Goal: Information Seeking & Learning: Find specific fact

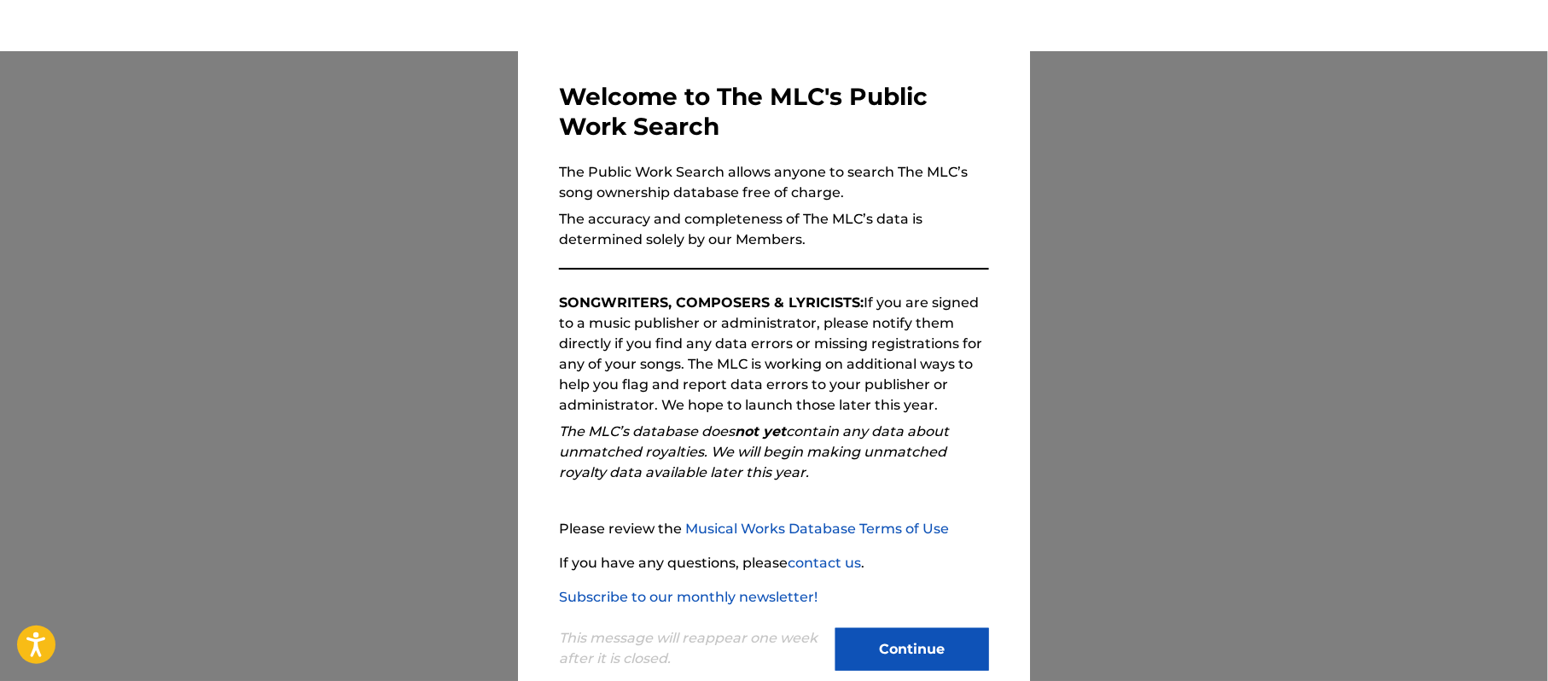
scroll to position [100, 0]
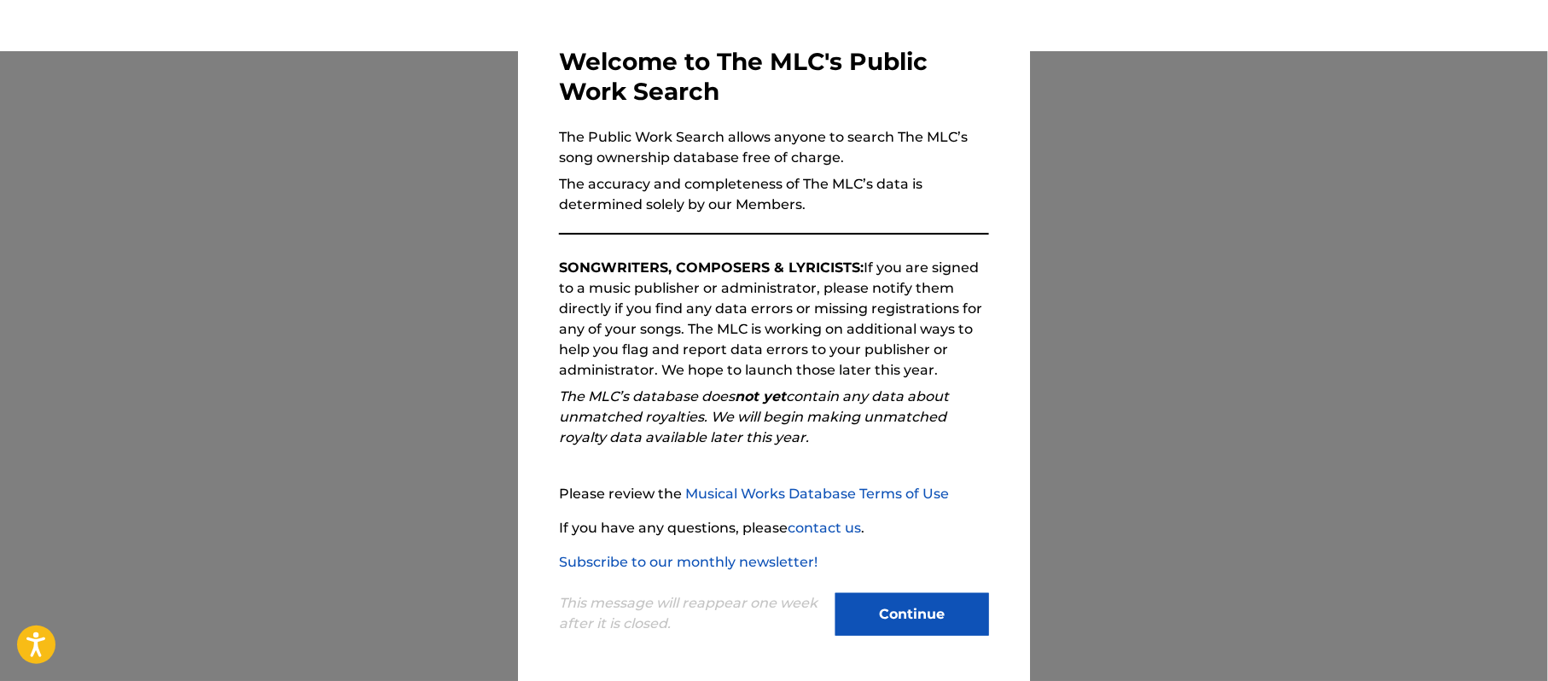
click at [863, 626] on button "Continue" at bounding box center [912, 614] width 154 height 43
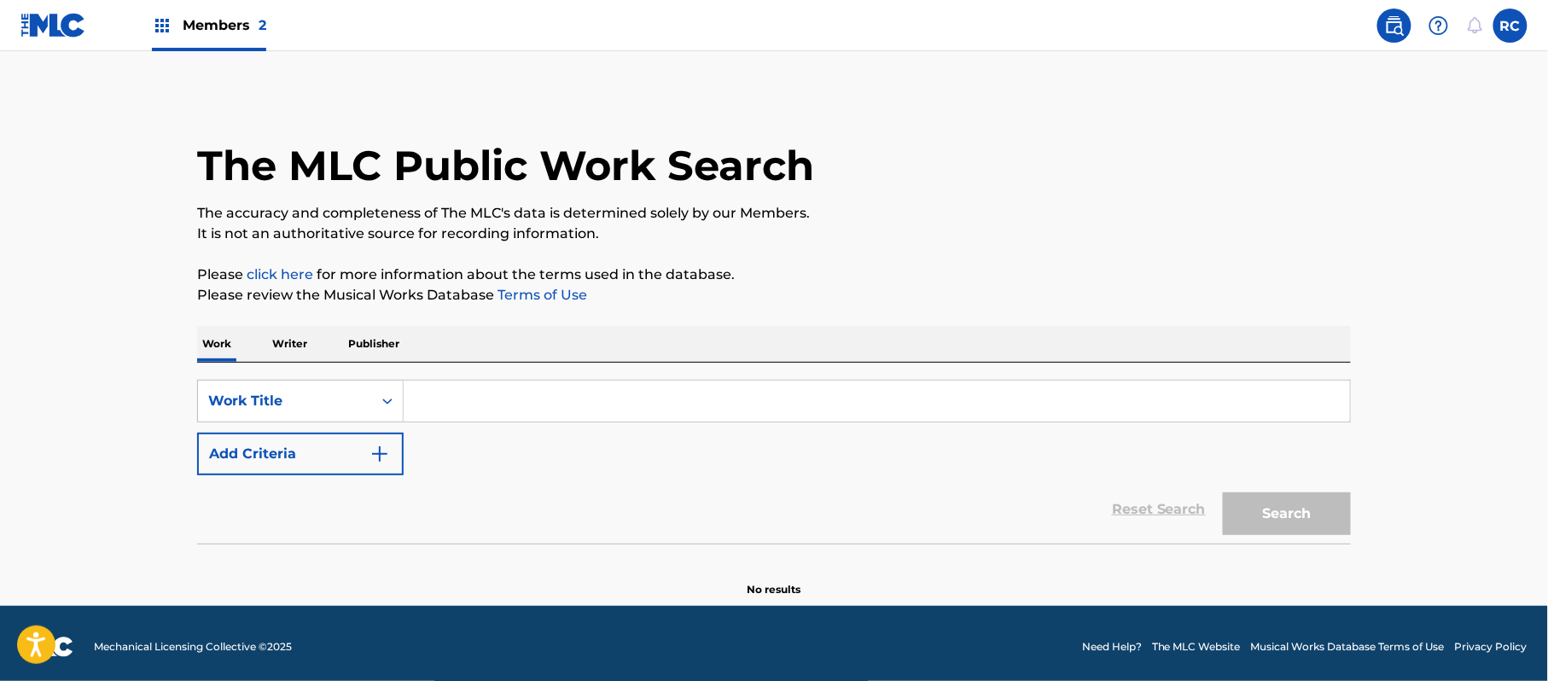
scroll to position [0, 0]
click at [462, 401] on input "Search Form" at bounding box center [877, 401] width 946 height 41
paste input "Slur Jack The Underdog"
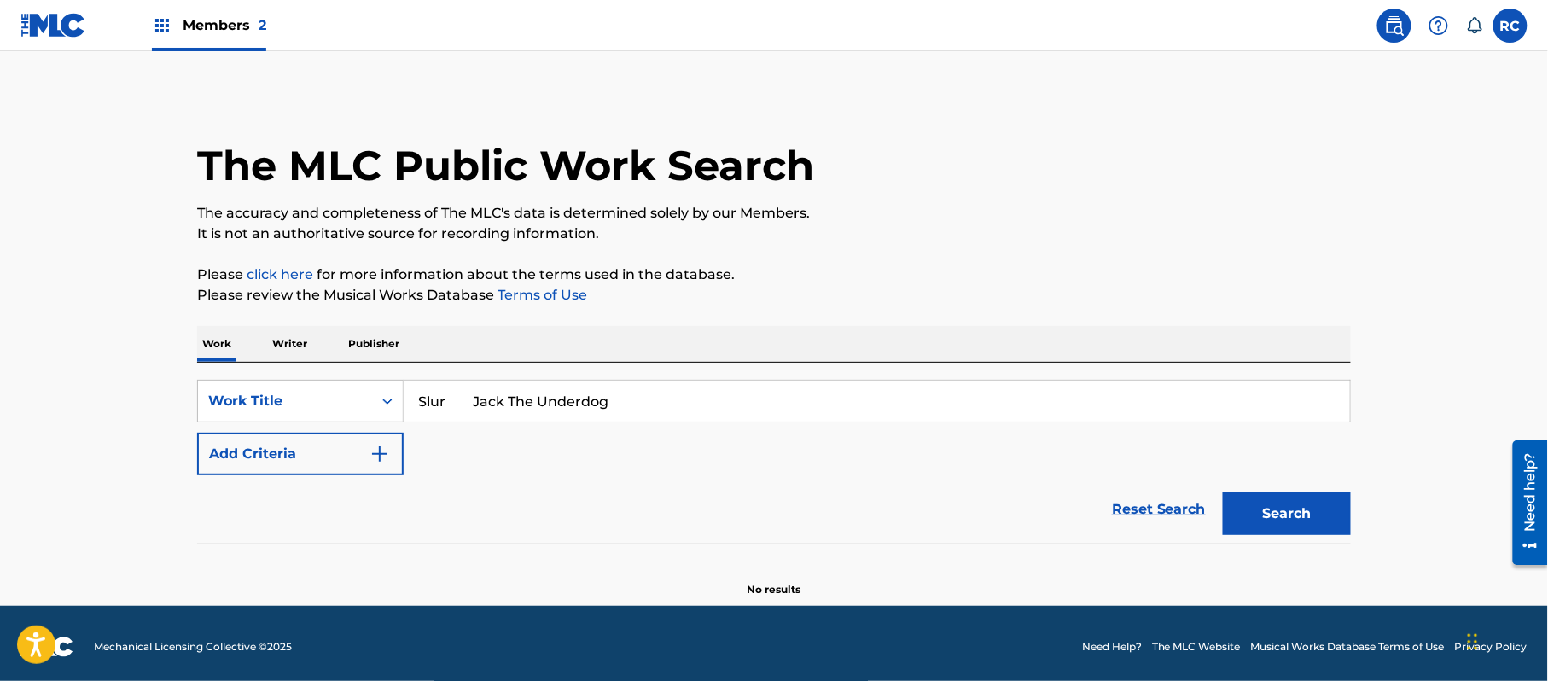
drag, startPoint x: 447, startPoint y: 406, endPoint x: 720, endPoint y: 406, distance: 273.0
click at [720, 406] on input "Slur Jack The Underdog" at bounding box center [877, 401] width 946 height 41
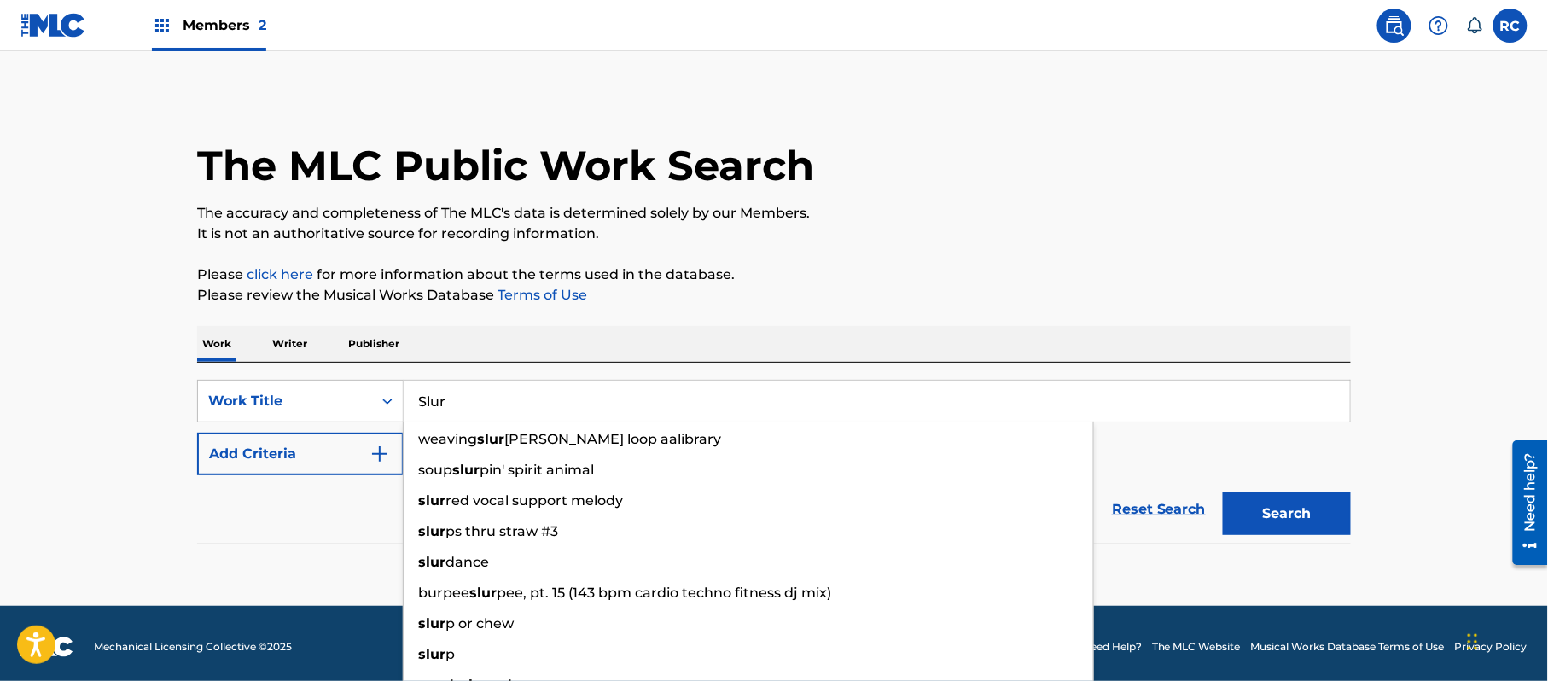
type input "Slur"
click at [277, 465] on button "Add Criteria" at bounding box center [300, 454] width 206 height 43
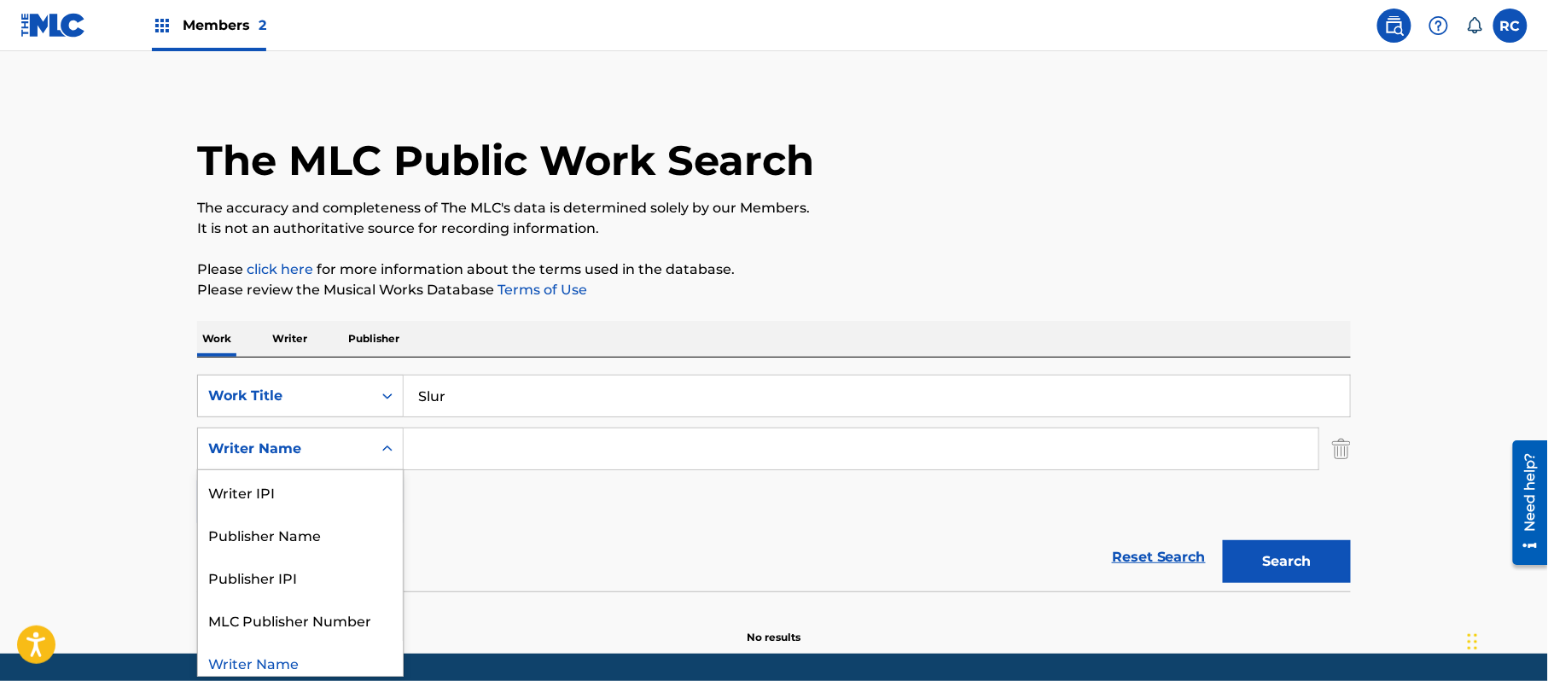
click at [290, 451] on div "Writer Name" at bounding box center [285, 449] width 154 height 20
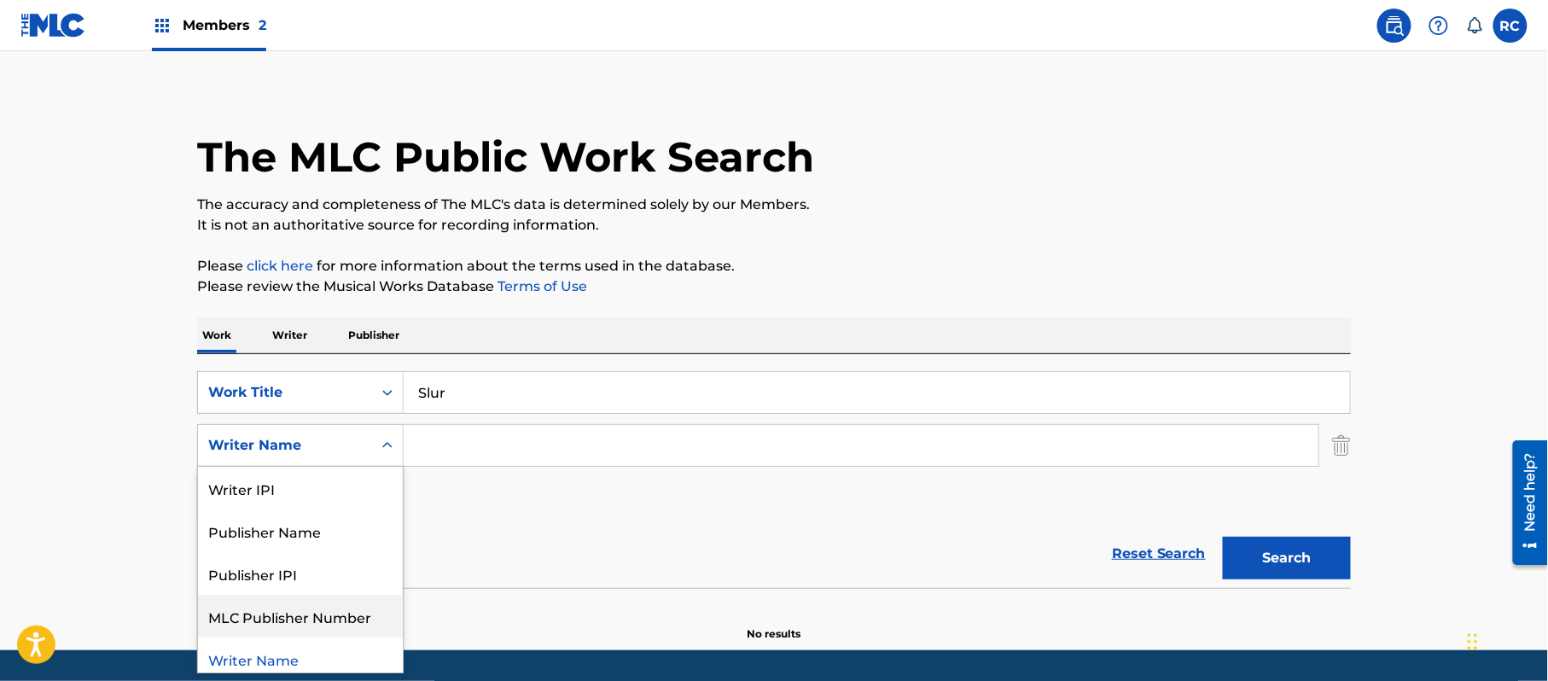
scroll to position [8, 0]
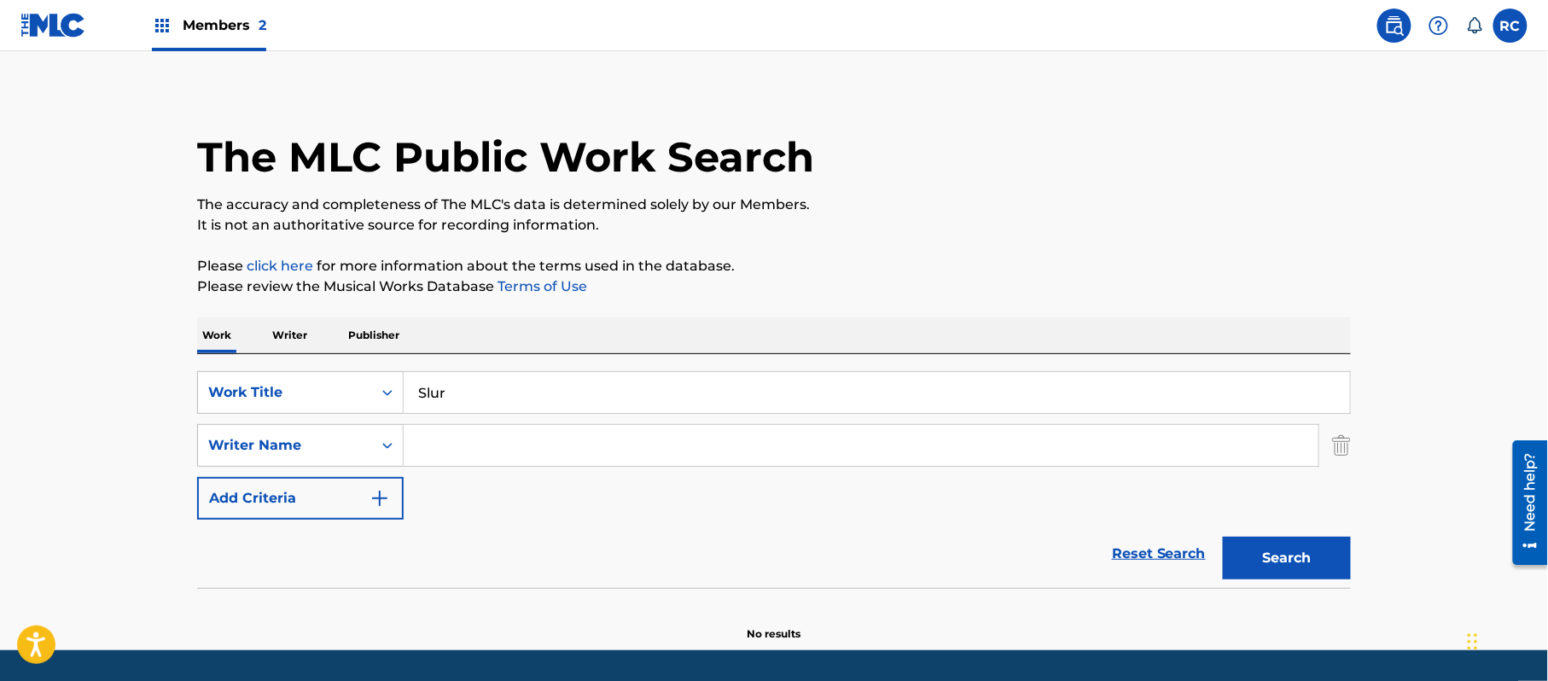
click at [468, 432] on input "Search Form" at bounding box center [861, 445] width 915 height 41
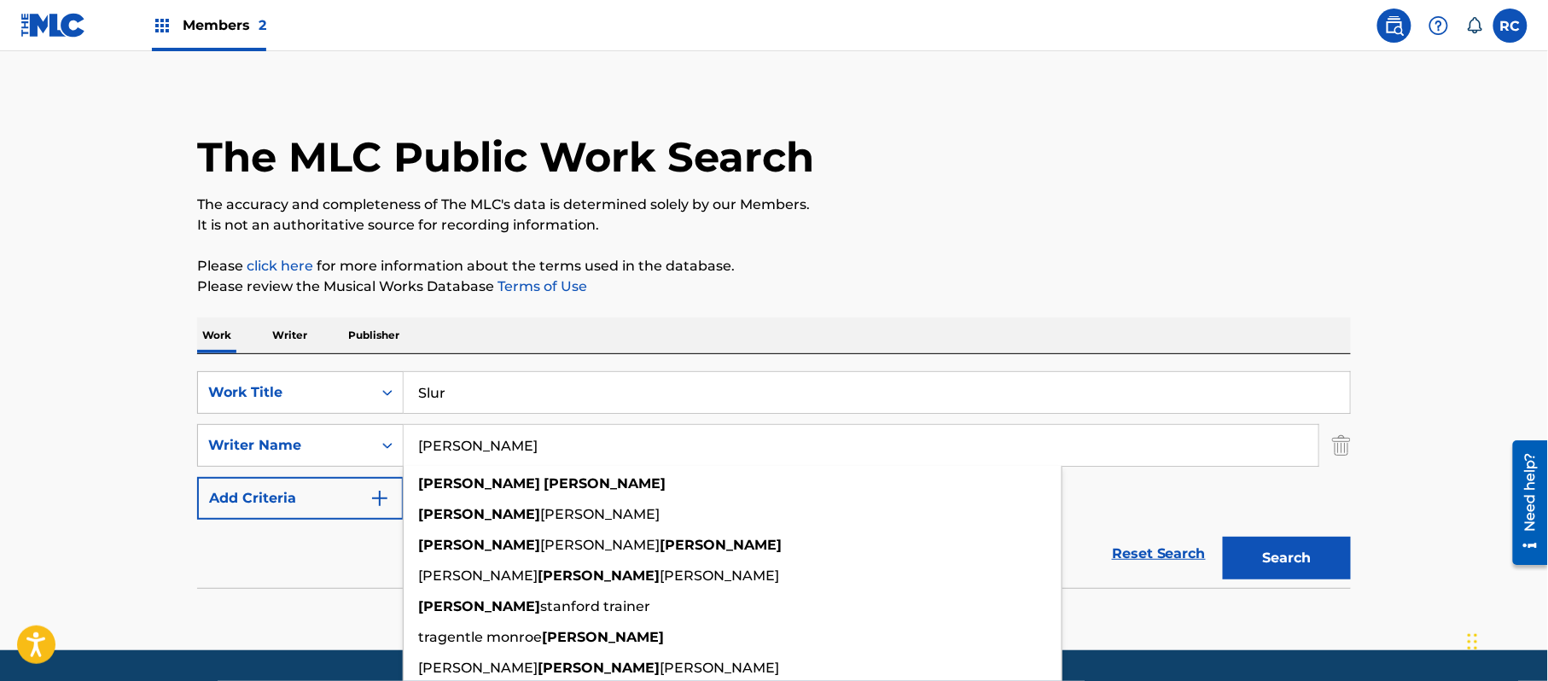
type input "[PERSON_NAME]"
click at [1223, 537] on button "Search" at bounding box center [1287, 558] width 128 height 43
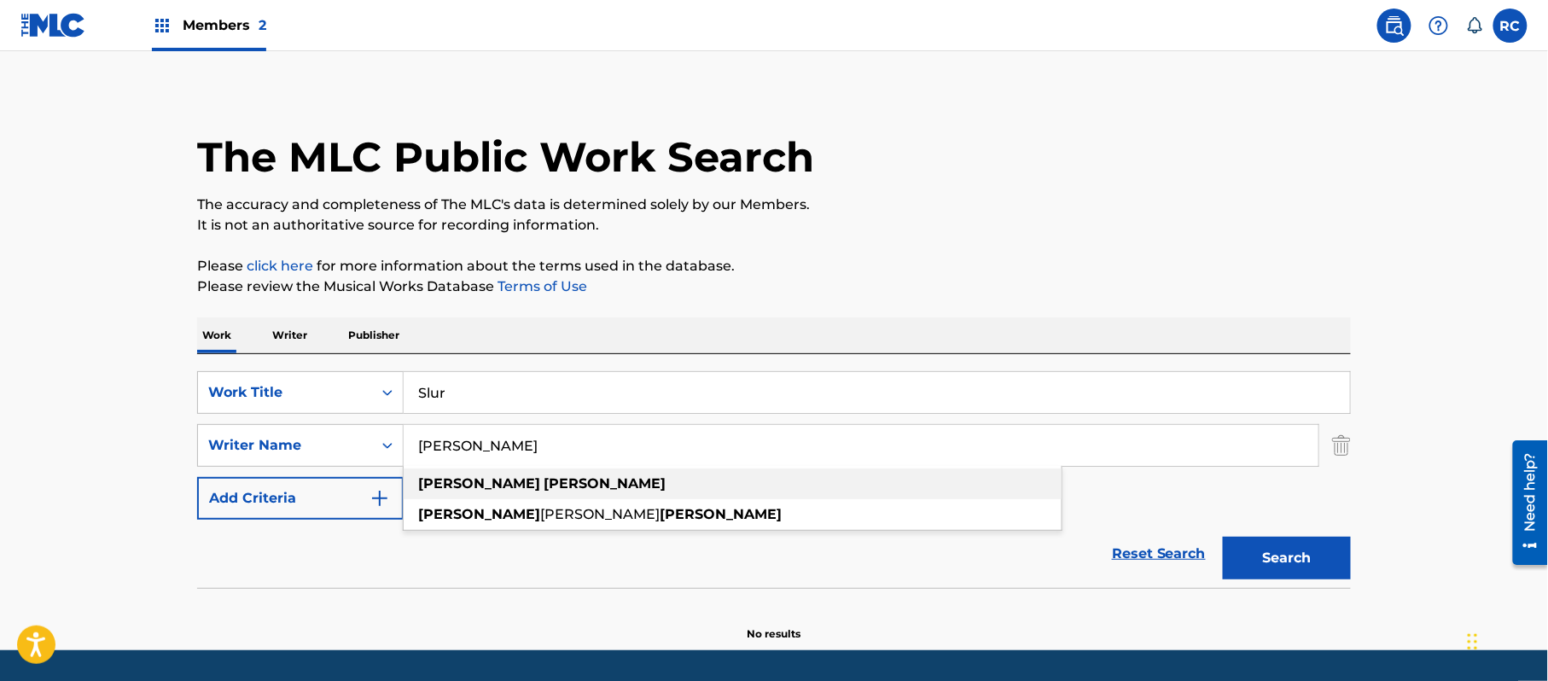
click at [481, 471] on div "[PERSON_NAME]" at bounding box center [733, 483] width 658 height 31
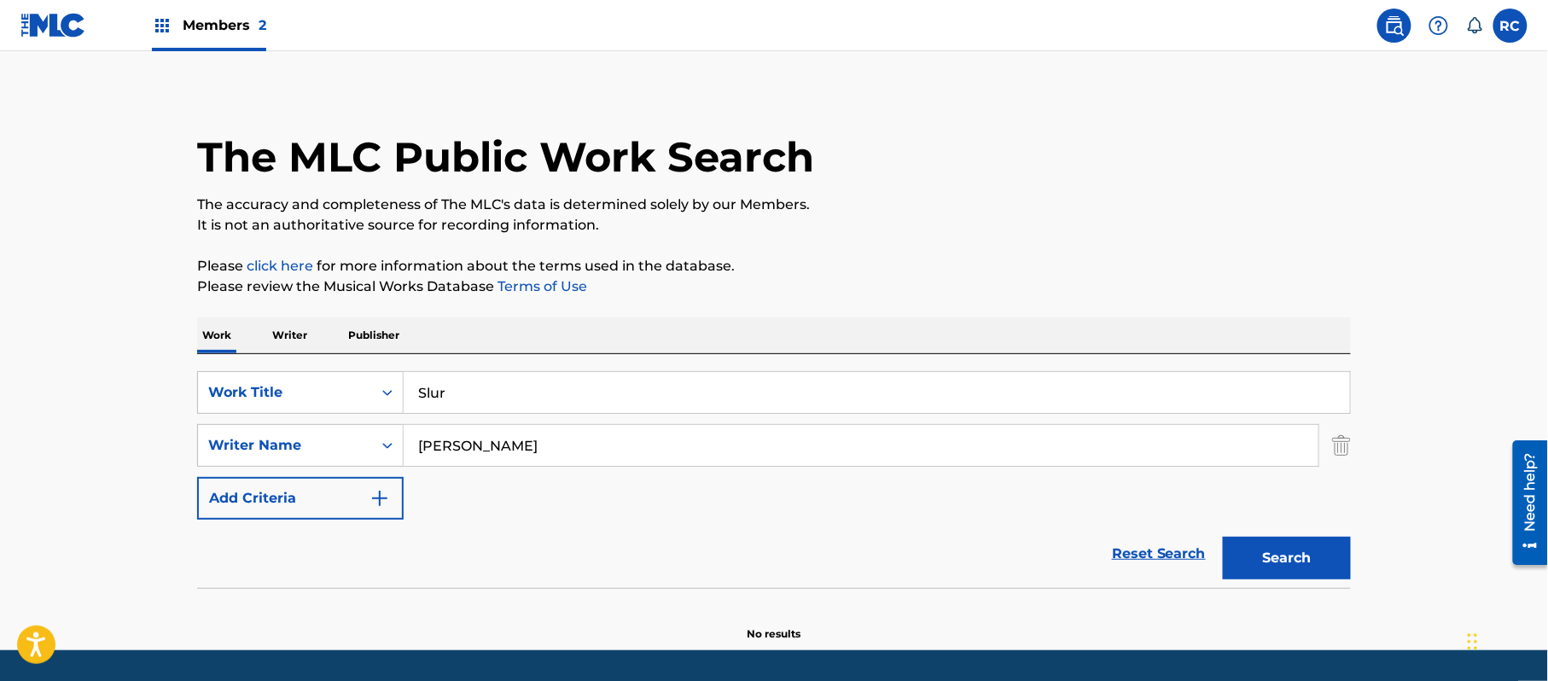
click at [1305, 550] on button "Search" at bounding box center [1287, 558] width 128 height 43
click at [374, 497] on img "Search Form" at bounding box center [379, 498] width 20 height 20
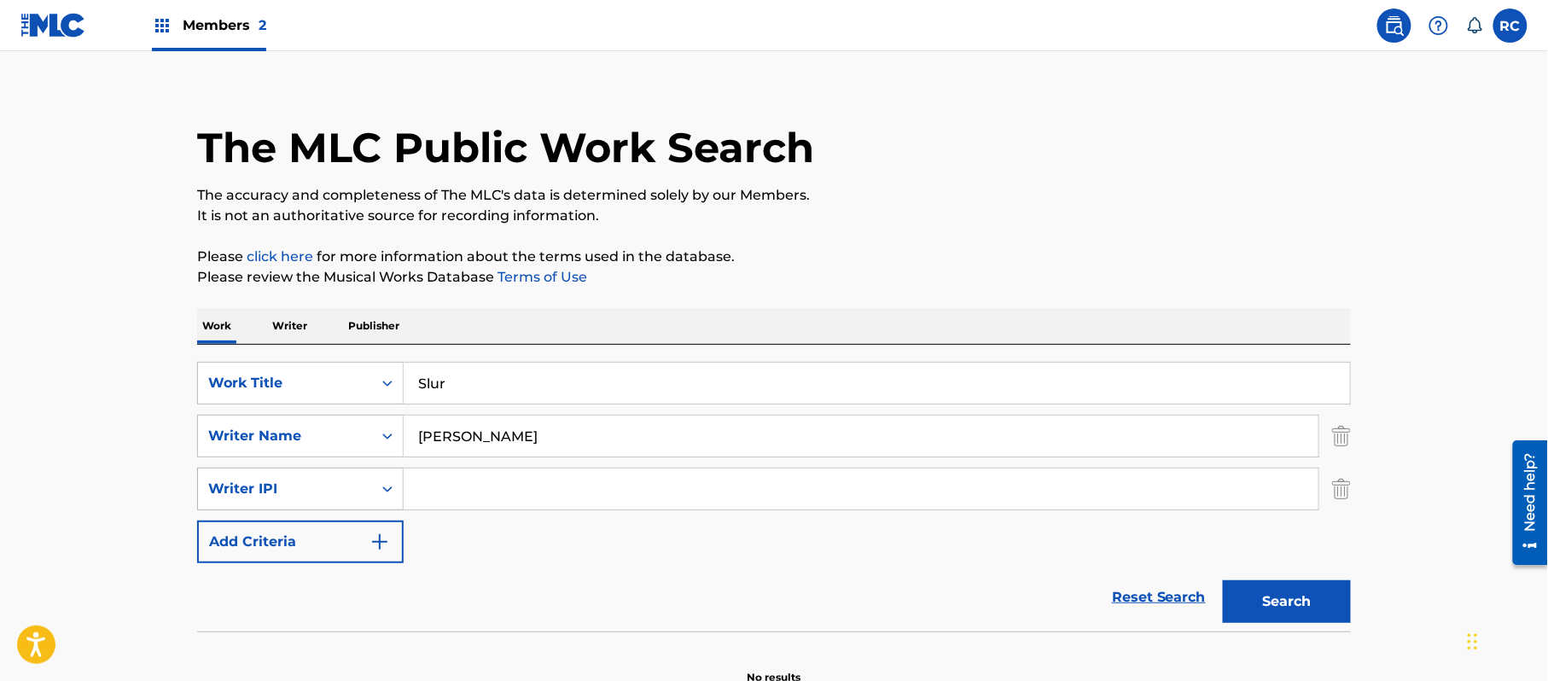
click at [390, 499] on div "Search Form" at bounding box center [387, 489] width 31 height 31
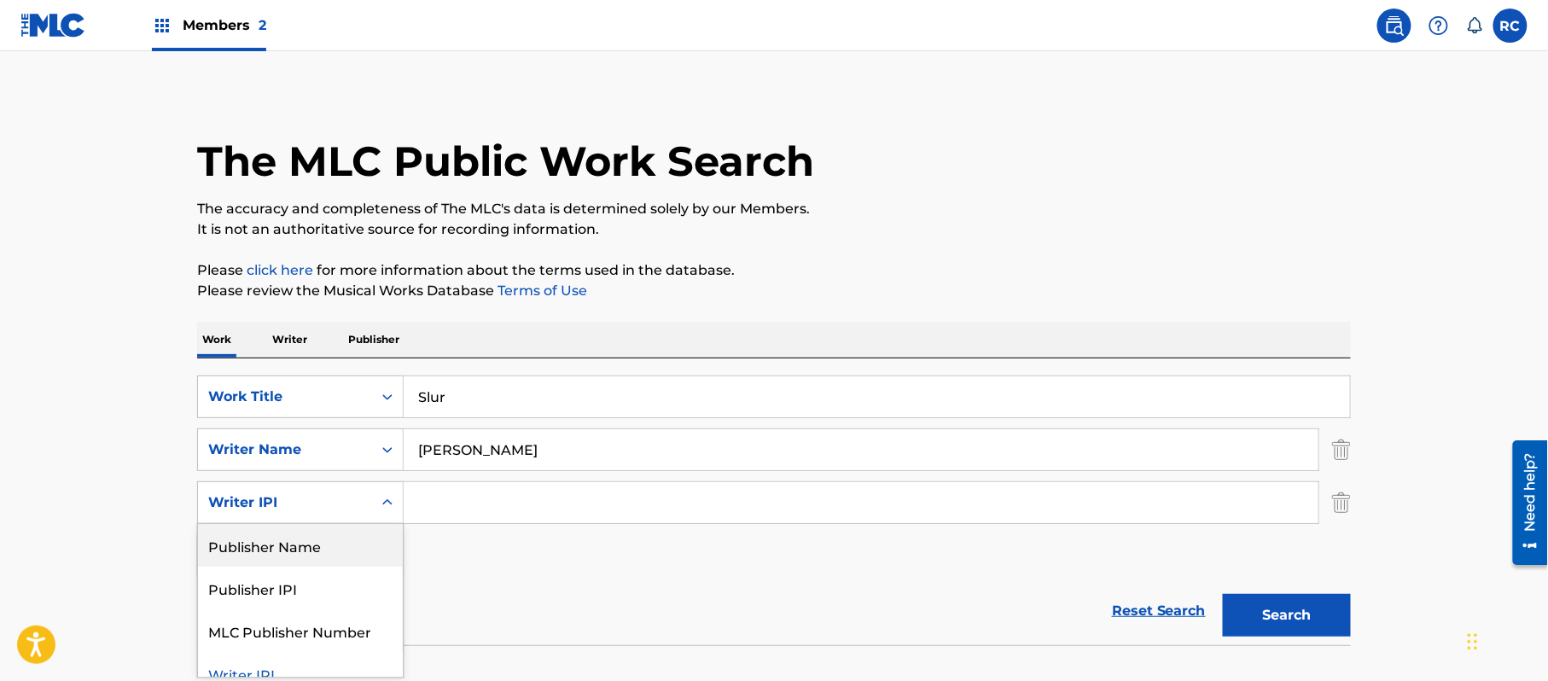
scroll to position [0, 0]
